Goal: Navigation & Orientation: Find specific page/section

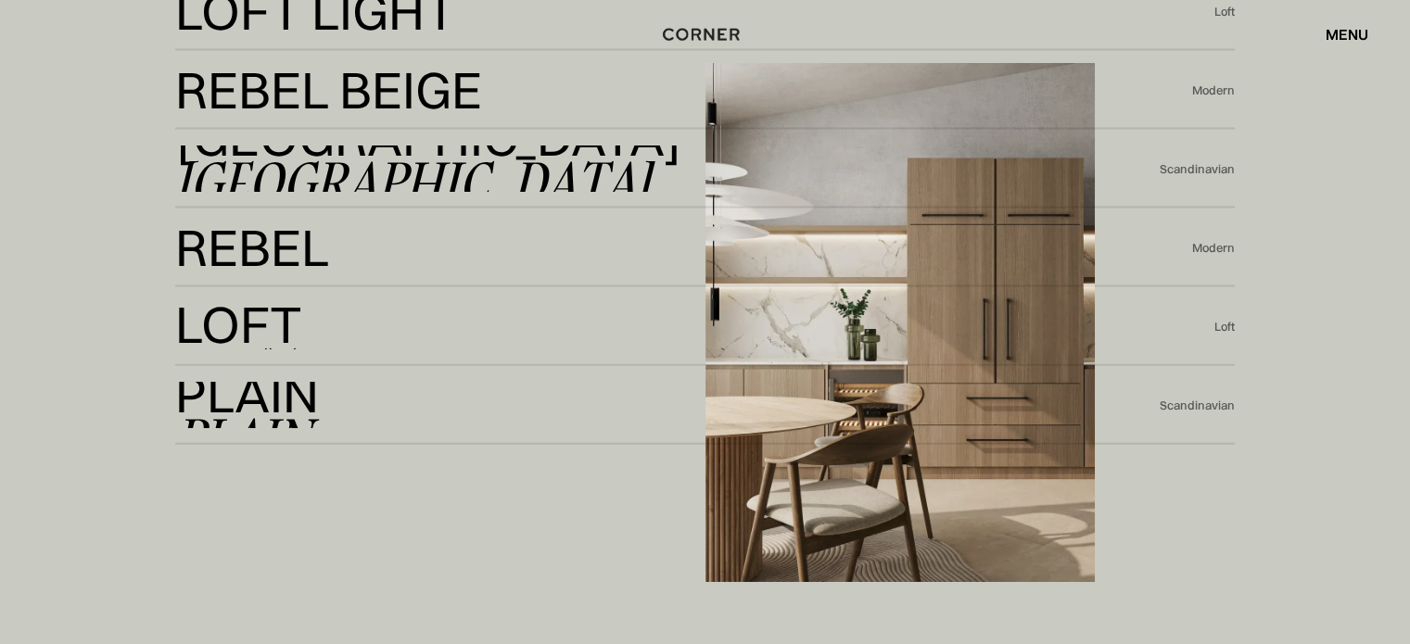
scroll to position [4080, 0]
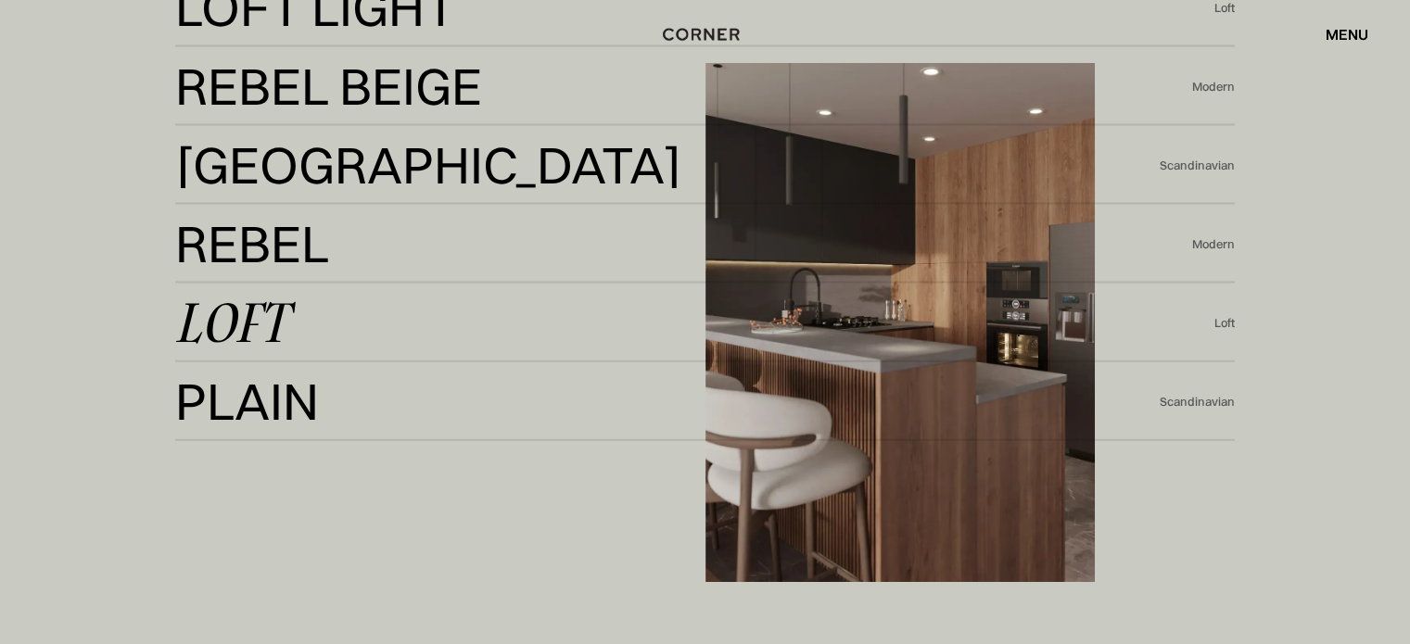
click at [410, 305] on link "Loft Loft" at bounding box center [695, 322] width 1040 height 45
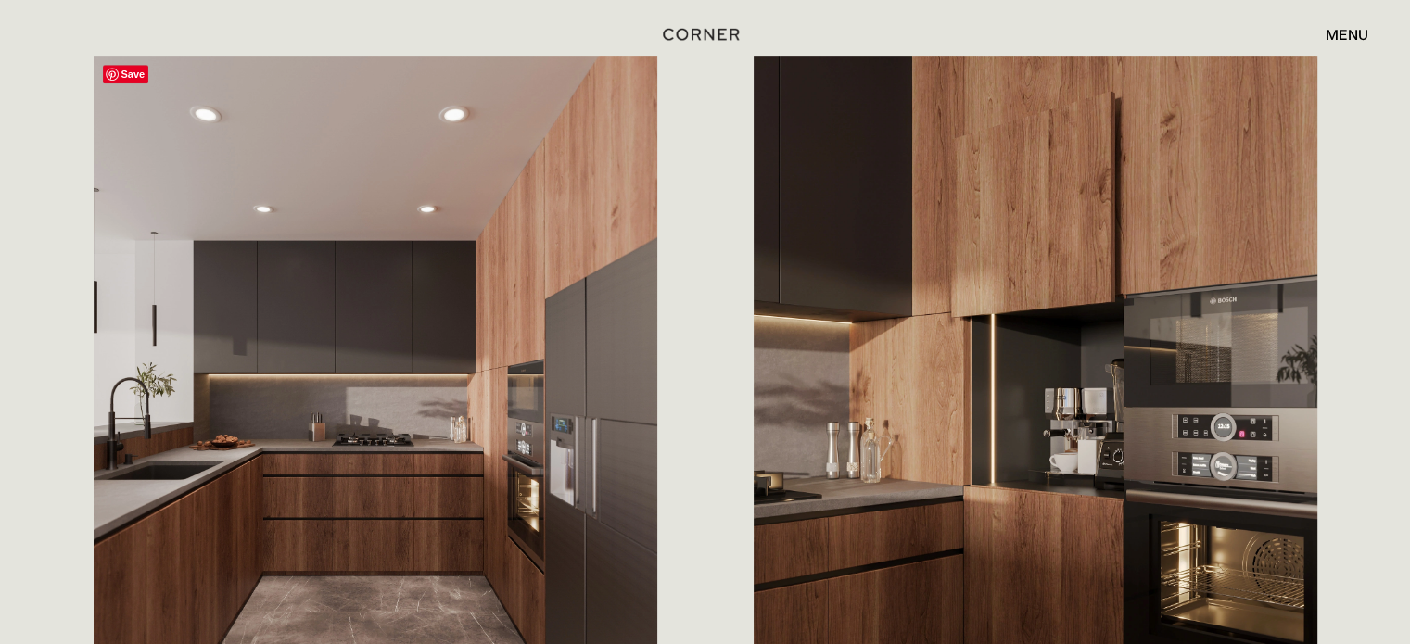
scroll to position [927, 0]
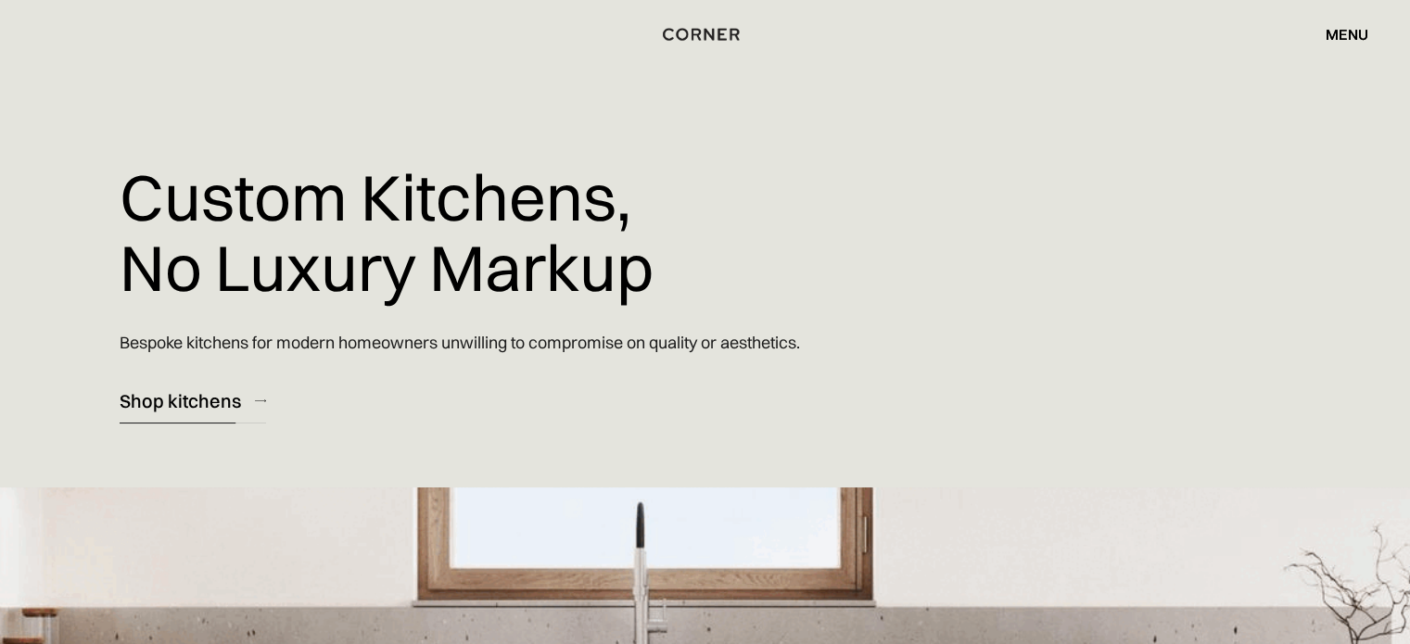
click at [231, 396] on div "Shop kitchens" at bounding box center [180, 401] width 121 height 25
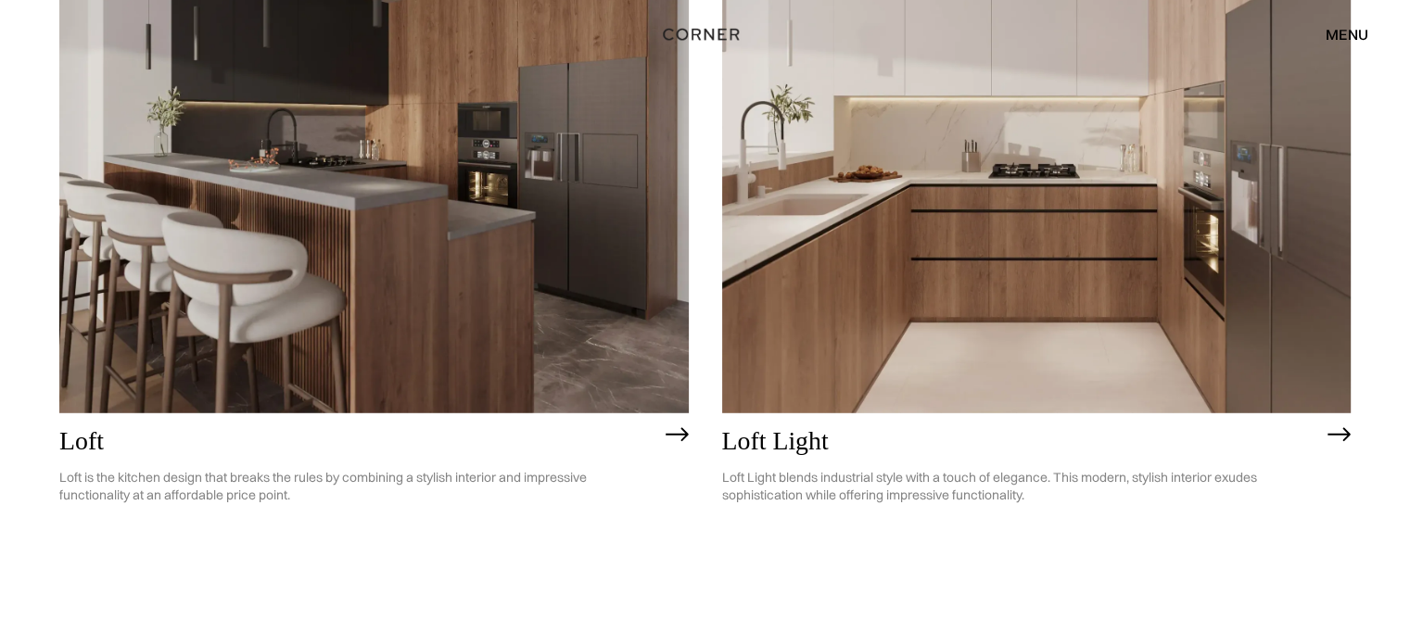
scroll to position [4928, 0]
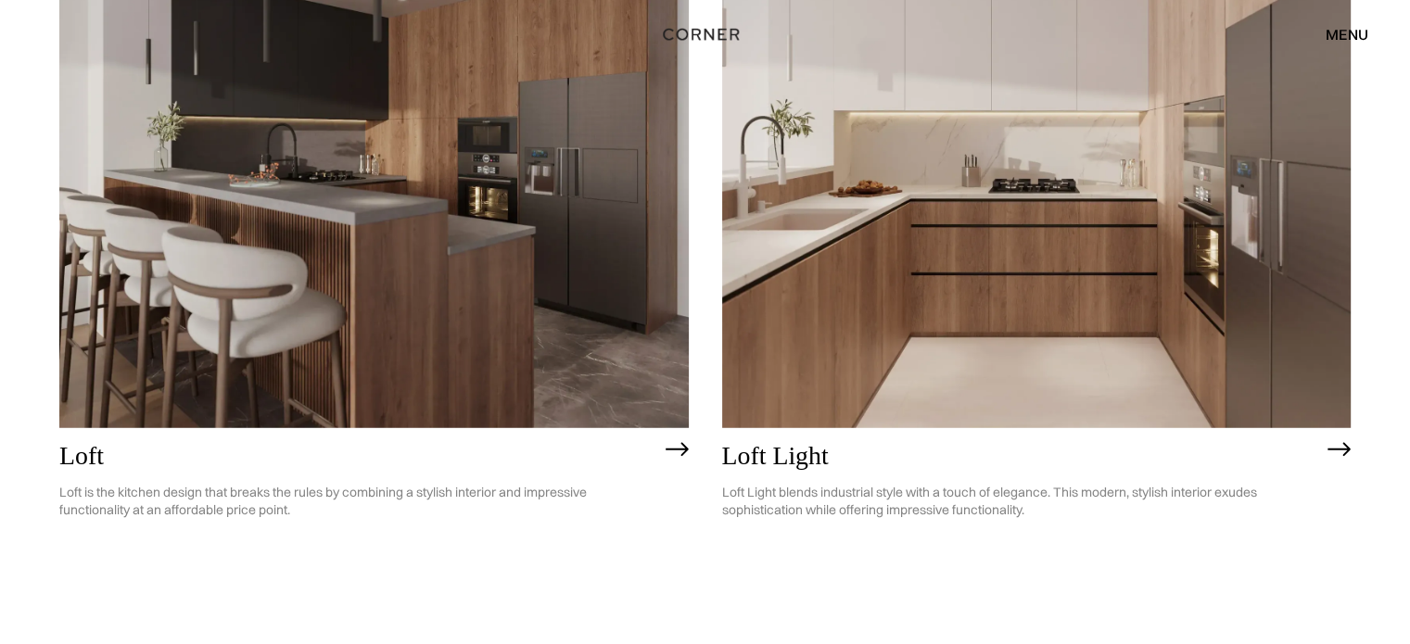
click at [682, 448] on img at bounding box center [677, 449] width 23 height 15
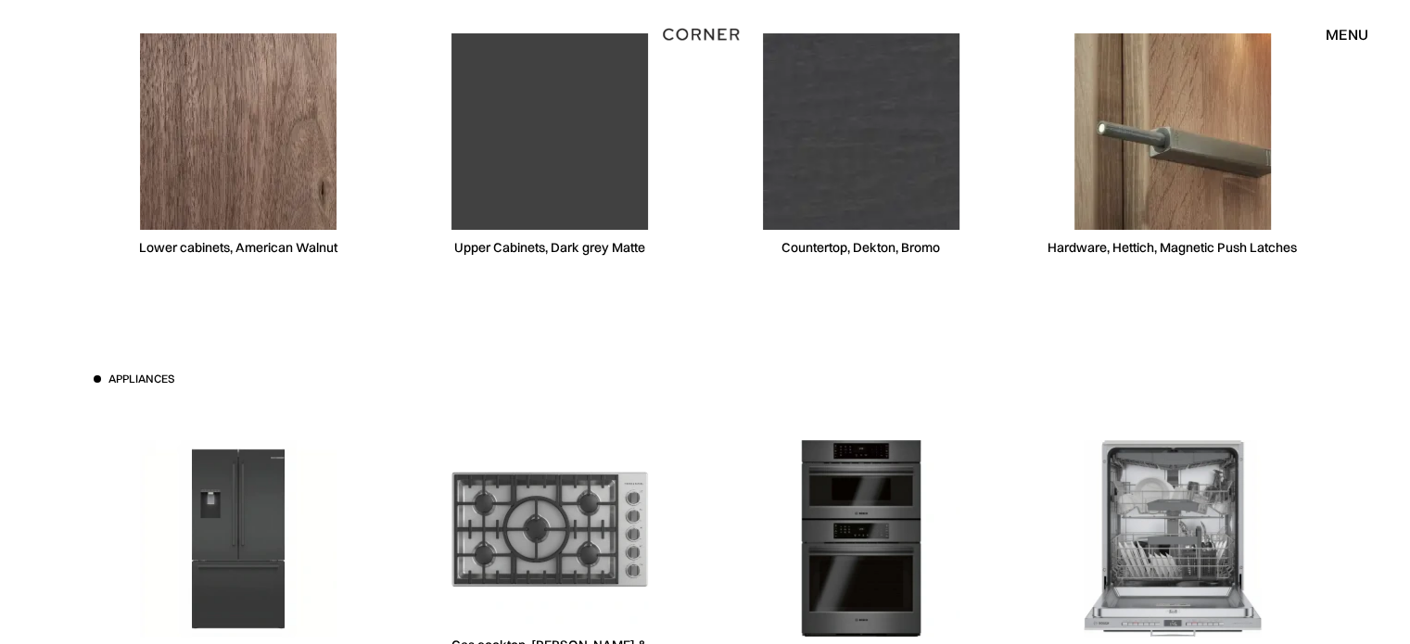
scroll to position [7232, 0]
